Goal: Information Seeking & Learning: Find specific page/section

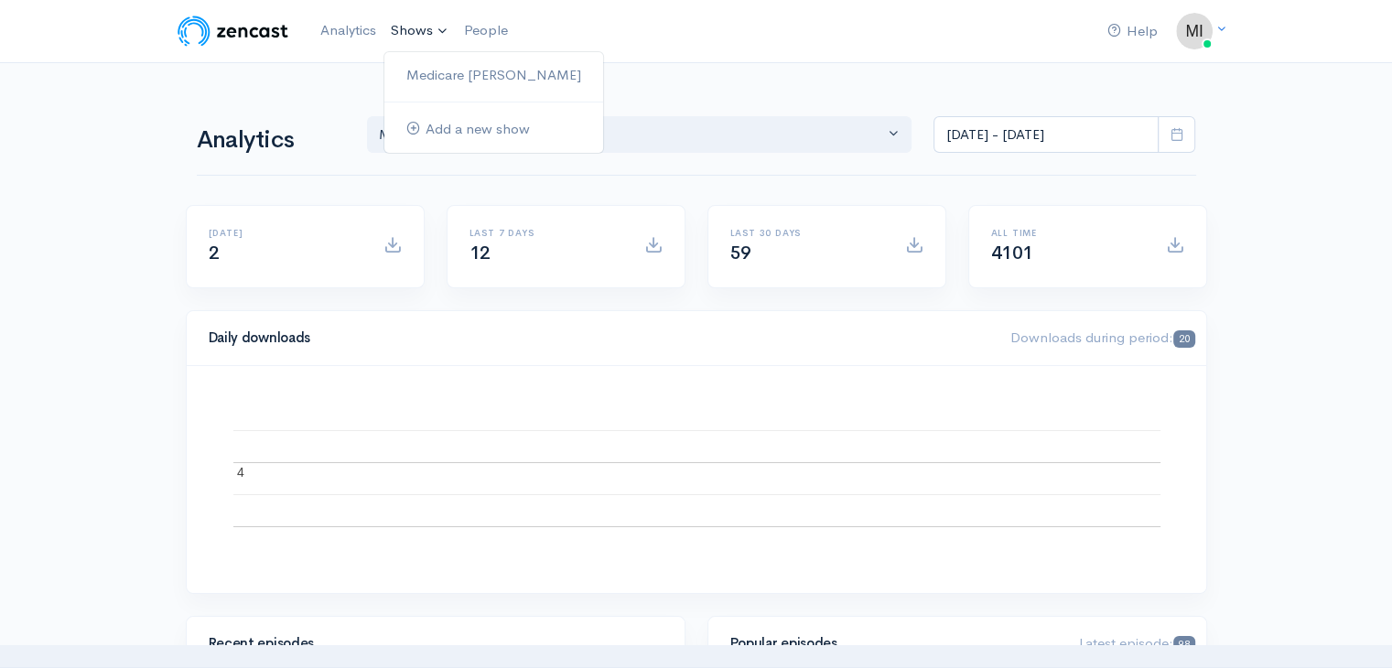
click at [410, 36] on link "Shows" at bounding box center [420, 31] width 73 height 40
click at [435, 76] on link "Medicare [PERSON_NAME]" at bounding box center [493, 75] width 219 height 32
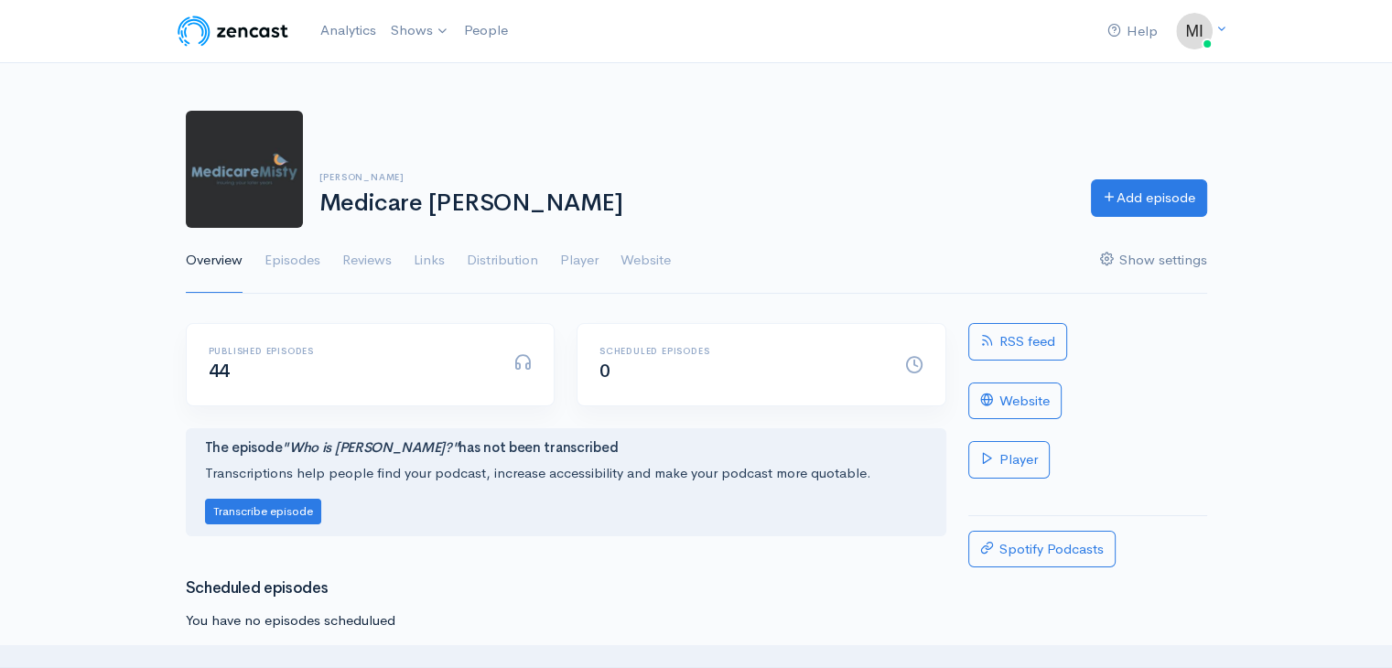
click at [1134, 264] on link "Show settings" at bounding box center [1153, 261] width 107 height 66
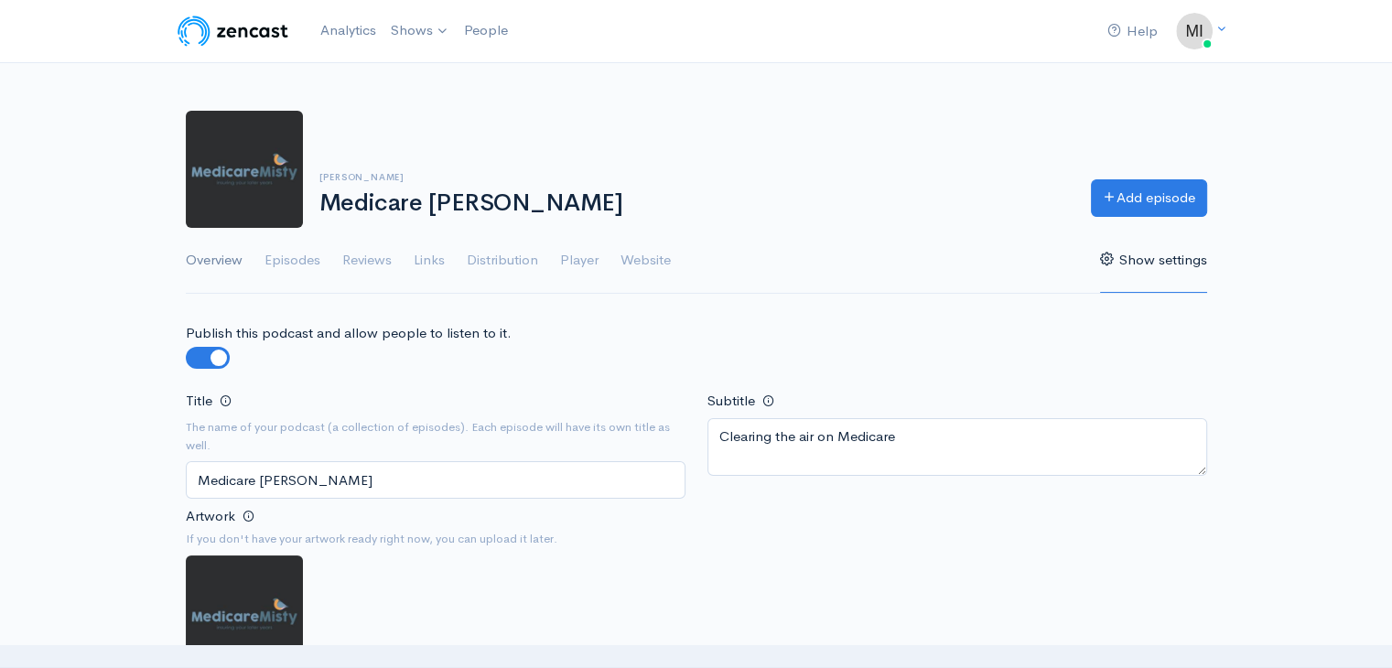
click at [208, 255] on link "Overview" at bounding box center [214, 261] width 57 height 66
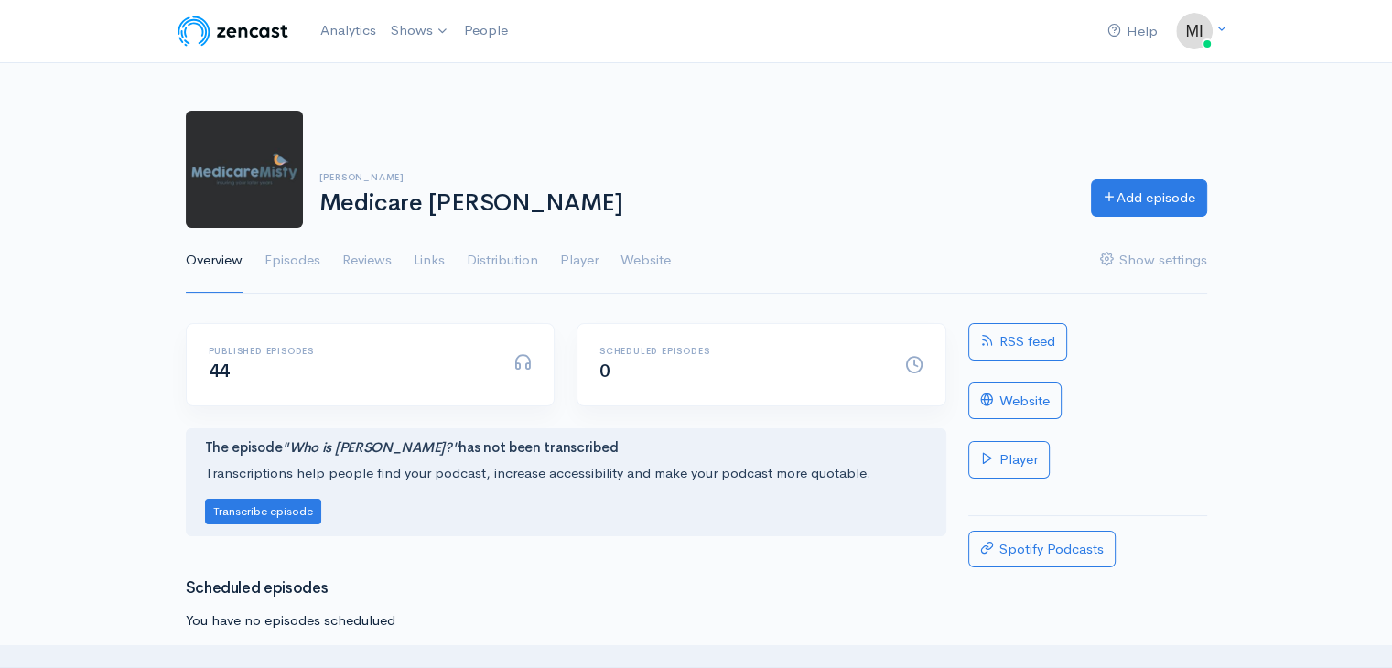
click at [1043, 338] on link "RSS feed" at bounding box center [1017, 342] width 99 height 38
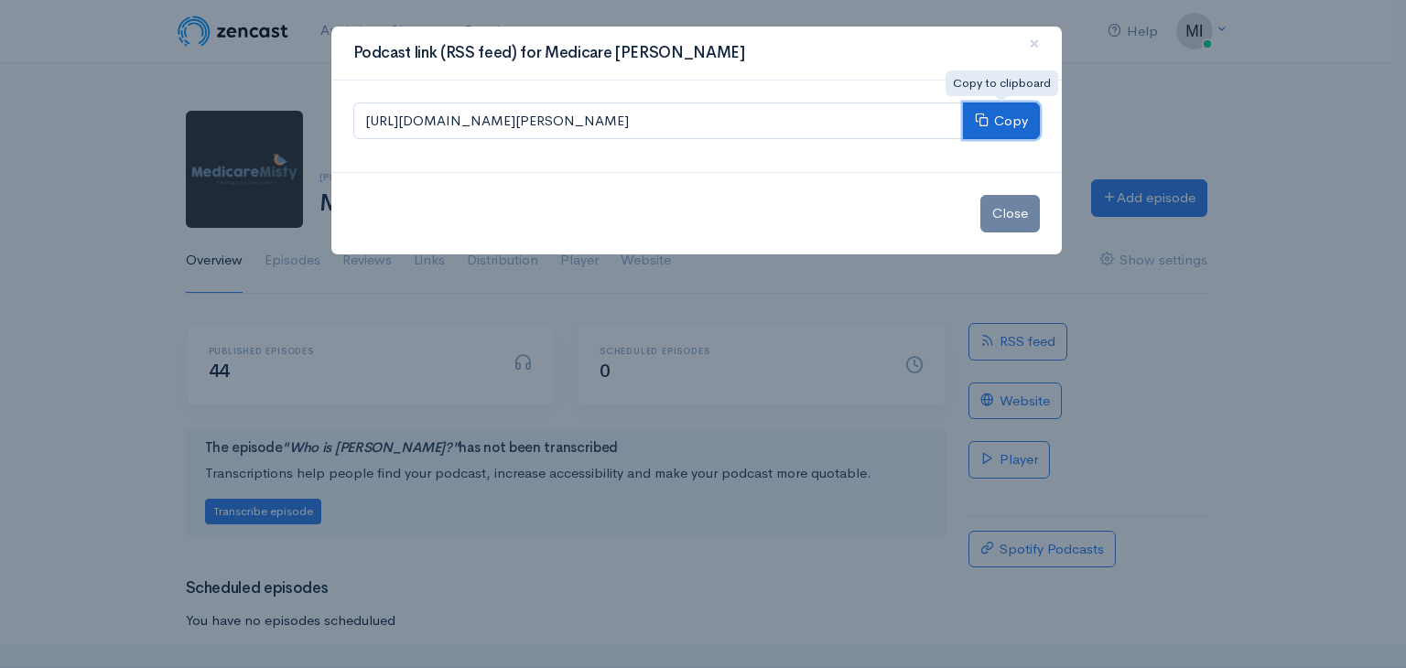
click at [998, 114] on button "Copy" at bounding box center [1001, 122] width 77 height 38
